Goal: Task Accomplishment & Management: Complete application form

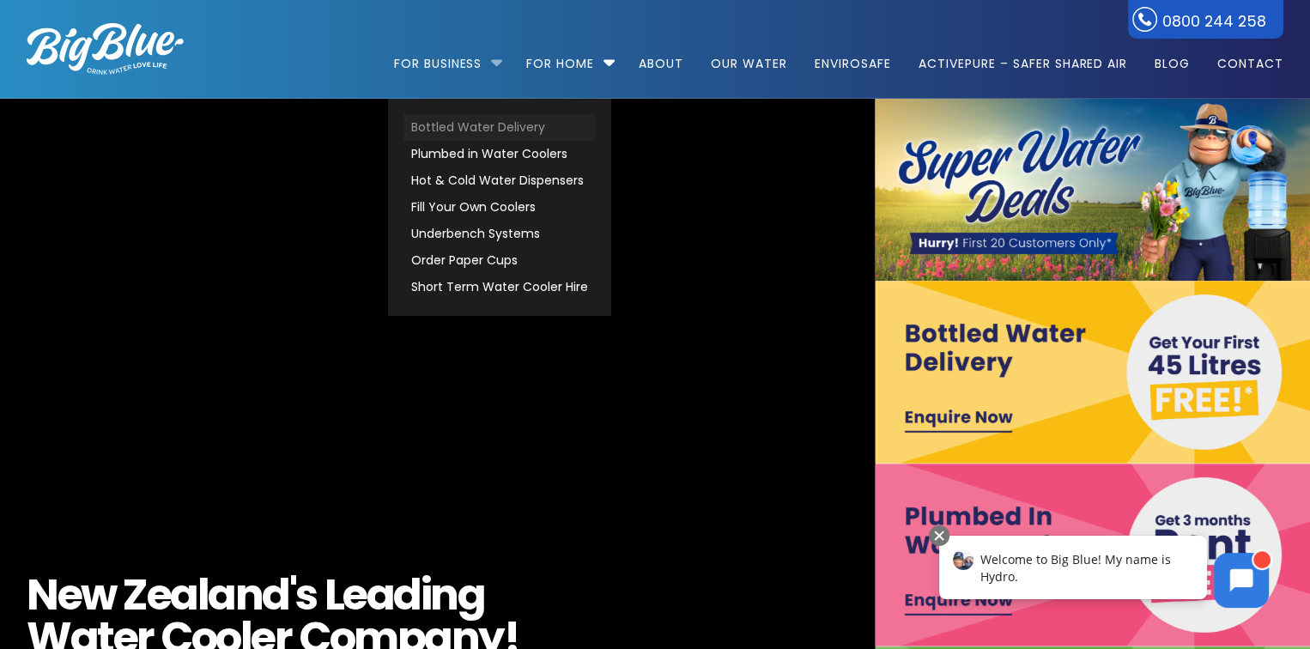
click at [466, 131] on link "Bottled Water Delivery" at bounding box center [500, 127] width 192 height 27
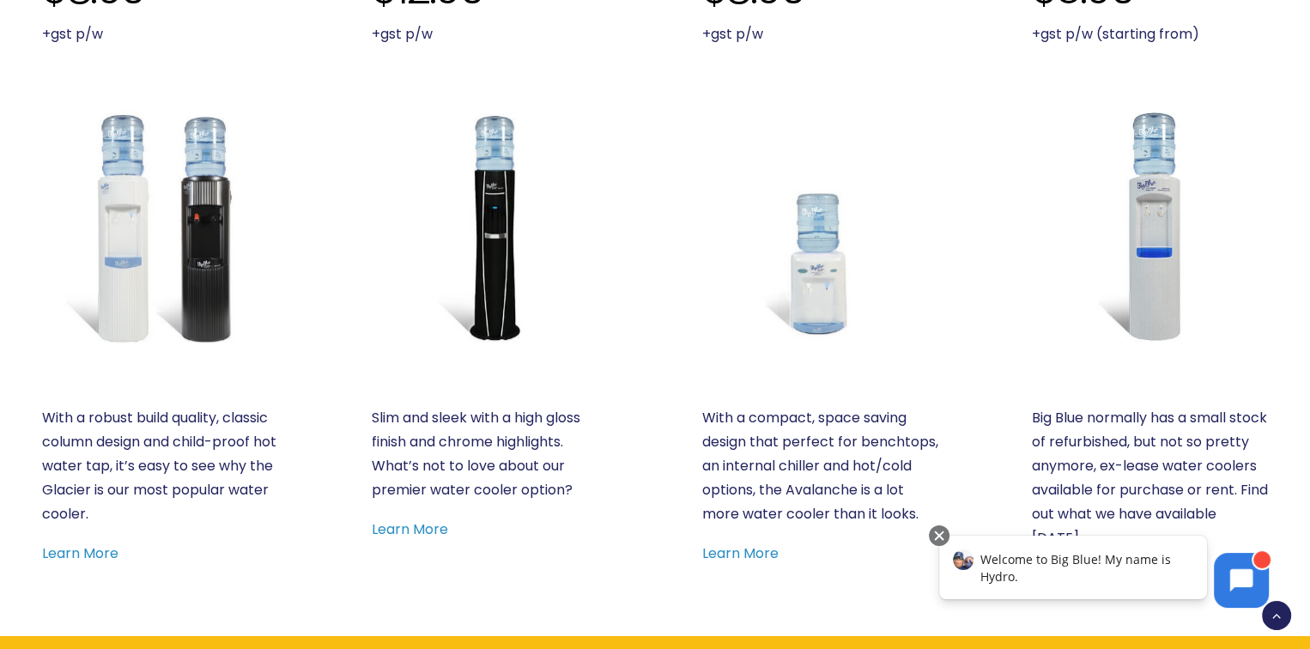
scroll to position [515, 0]
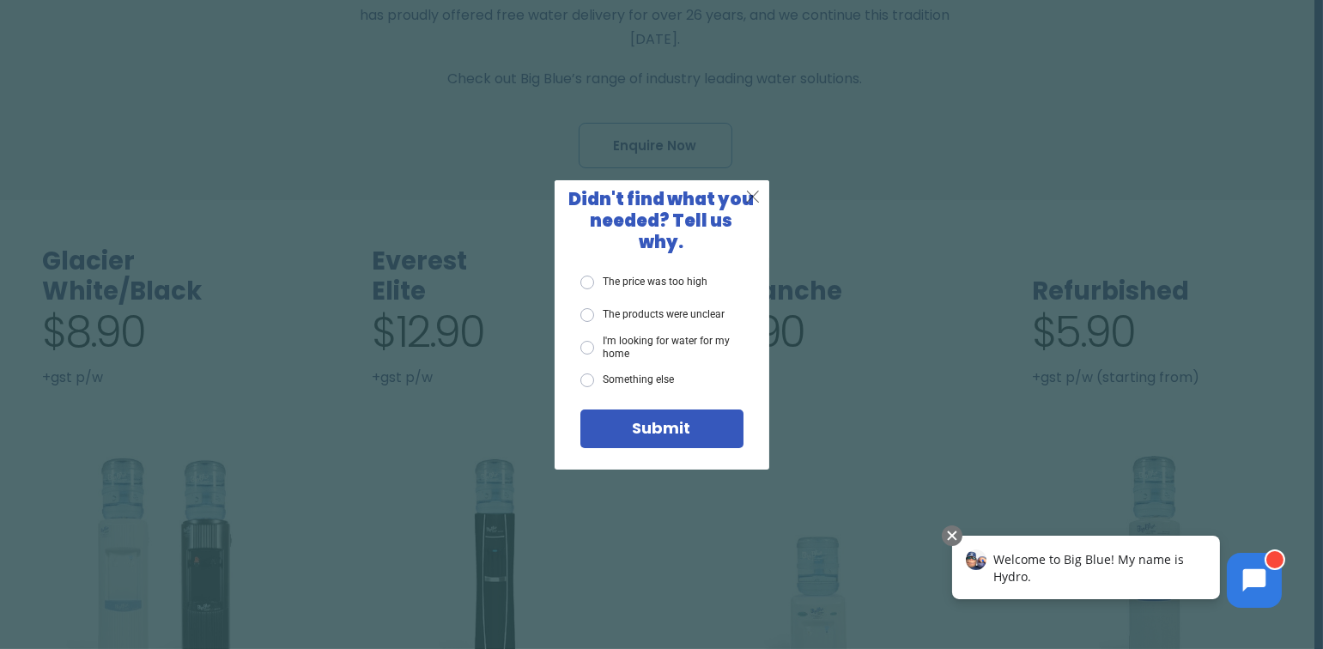
click at [755, 207] on span "X" at bounding box center [752, 195] width 15 height 21
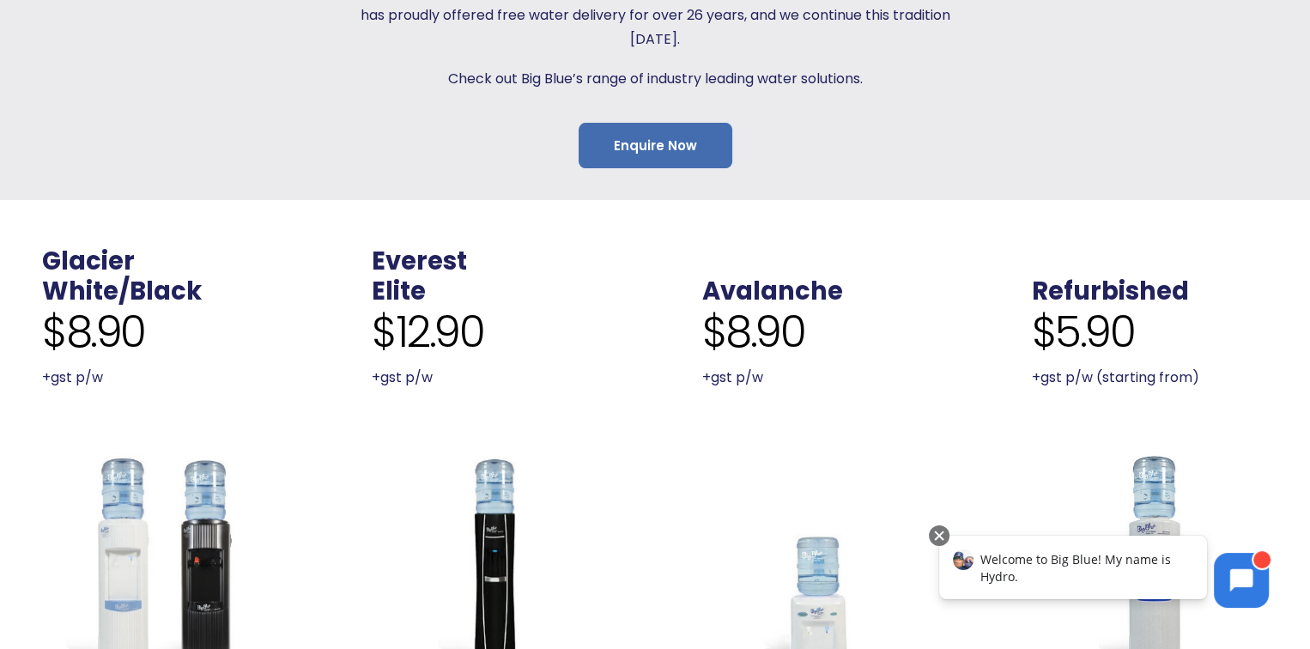
click at [675, 146] on link "Enquire Now" at bounding box center [656, 146] width 154 height 46
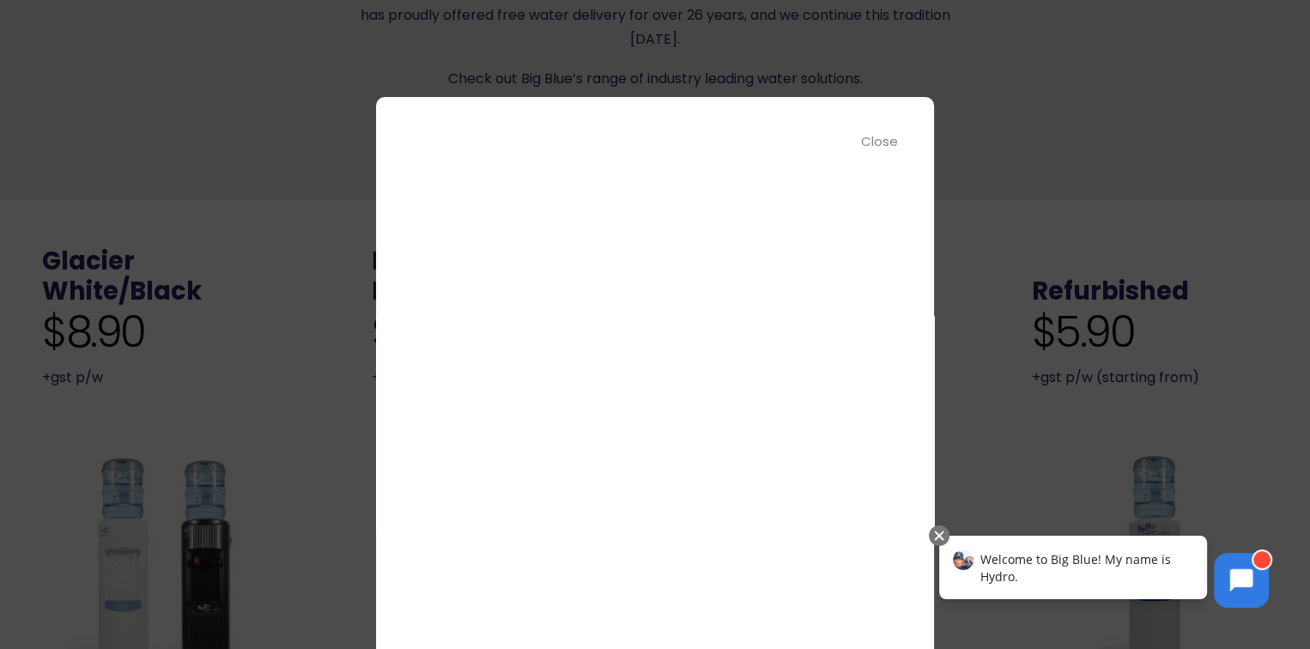
scroll to position [0, 0]
